Goal: Check status

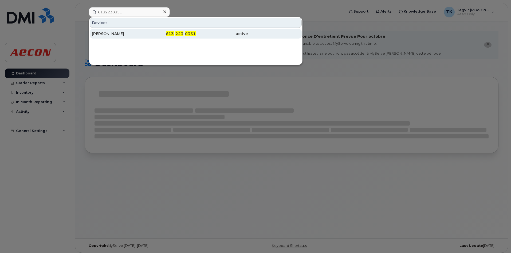
type input "6132230351"
click at [117, 36] on div "[PERSON_NAME]" at bounding box center [118, 34] width 52 height 10
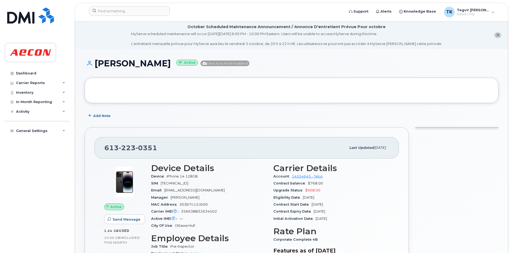
click at [389, 194] on div "Eligibility Date [DATE]" at bounding box center [332, 197] width 116 height 7
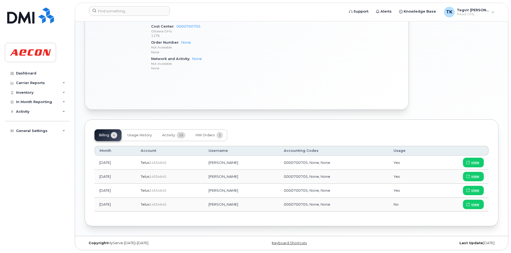
scroll to position [269, 0]
